Goal: Find specific page/section

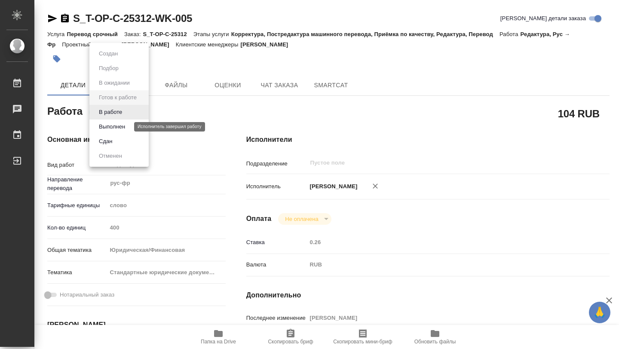
click at [126, 128] on button "Выполнен" at bounding box center [111, 126] width 31 height 9
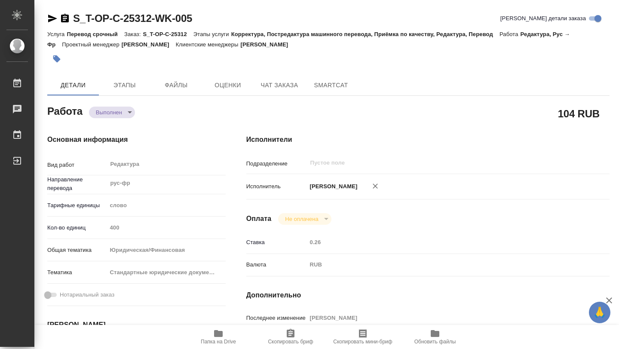
type textarea "x"
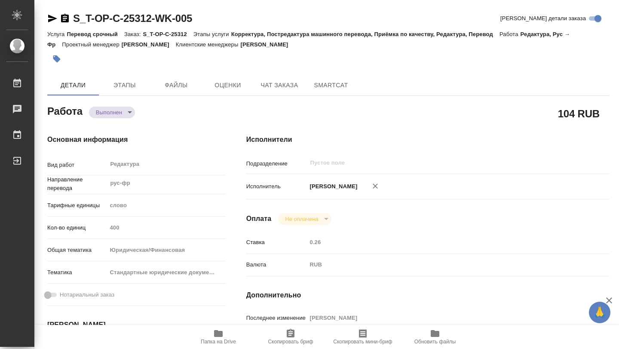
type textarea "x"
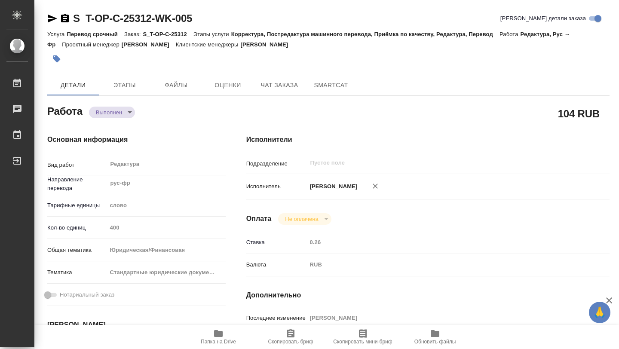
type textarea "x"
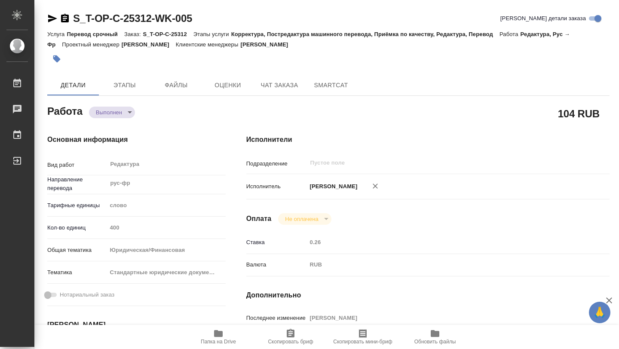
type textarea "x"
